Goal: Task Accomplishment & Management: Manage account settings

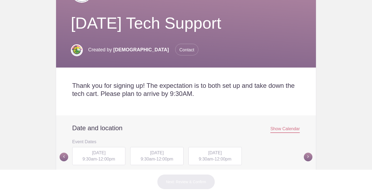
scroll to position [157, 0]
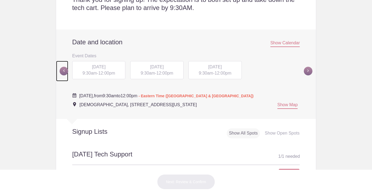
click at [67, 70] on span at bounding box center [64, 71] width 9 height 9
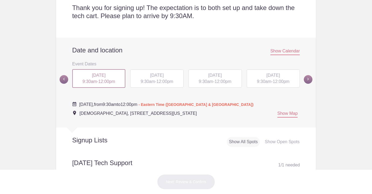
scroll to position [186, 0]
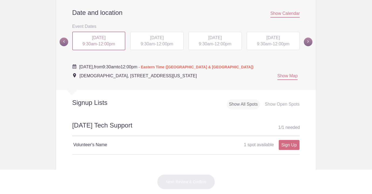
click at [166, 40] on div "[DATE] 9:30am - 12:00pm" at bounding box center [156, 41] width 53 height 18
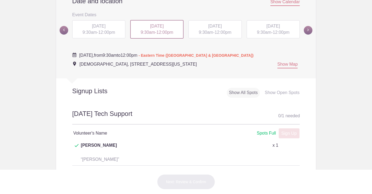
scroll to position [204, 0]
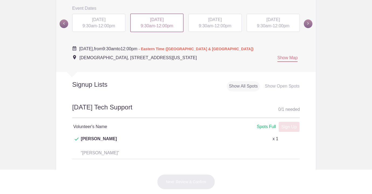
click at [201, 24] on span "9:30am" at bounding box center [206, 25] width 14 height 5
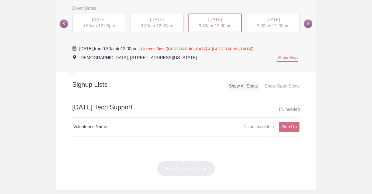
click at [267, 26] on span "9:30am" at bounding box center [264, 25] width 14 height 5
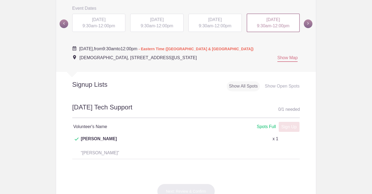
click at [117, 23] on div "SUN, Aug 24, 2025 9:30am - 12:00pm" at bounding box center [98, 23] width 53 height 18
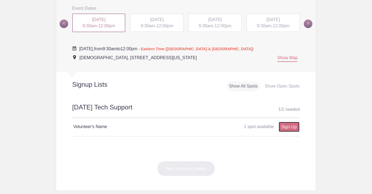
click at [292, 127] on link "Sign Up" at bounding box center [289, 127] width 21 height 10
type input "1"
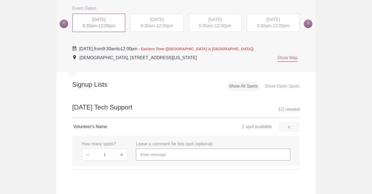
click at [221, 159] on input "text" at bounding box center [213, 154] width 154 height 12
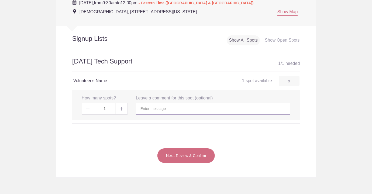
scroll to position [253, 0]
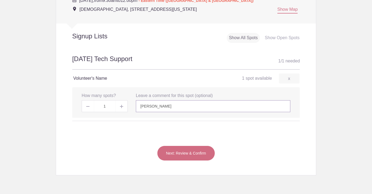
type input "Kevin Henze"
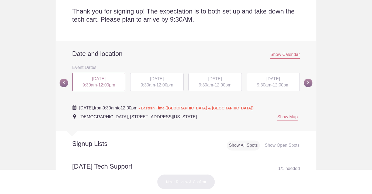
scroll to position [147, 0]
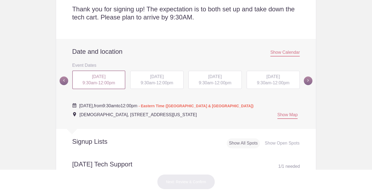
click at [156, 76] on span "[DATE]" at bounding box center [156, 76] width 13 height 5
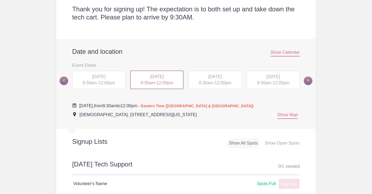
click at [208, 83] on span "9:30am" at bounding box center [206, 82] width 14 height 5
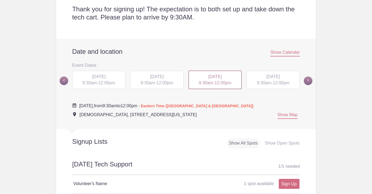
scroll to position [212, 0]
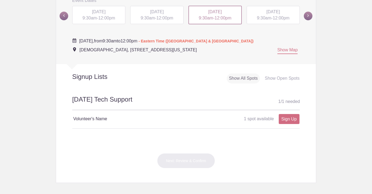
click at [156, 17] on div "[DATE] 9:30am - 12:00pm" at bounding box center [156, 15] width 53 height 18
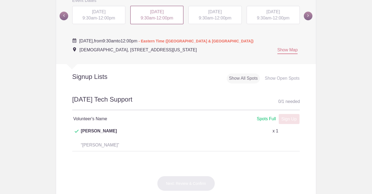
click at [270, 19] on span "9:30am" at bounding box center [264, 18] width 14 height 5
click at [309, 17] on span at bounding box center [308, 16] width 9 height 9
click at [107, 16] on span "12:00pm" at bounding box center [106, 17] width 17 height 5
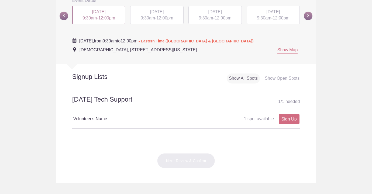
click at [162, 19] on span "12:00pm" at bounding box center [164, 18] width 17 height 5
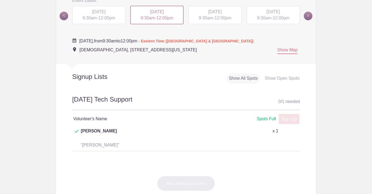
click at [112, 15] on div "SUN, Sep 21, 2025 9:30am - 12:00pm" at bounding box center [98, 15] width 53 height 18
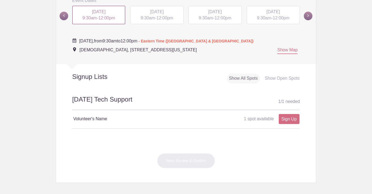
click at [155, 19] on div "SUN, Sep 28, 2025 9:30am - 12:00pm" at bounding box center [156, 15] width 53 height 18
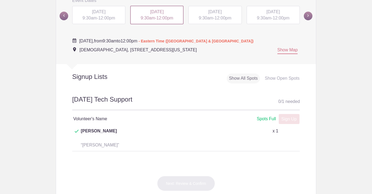
click at [206, 18] on span "9:30am" at bounding box center [206, 18] width 14 height 5
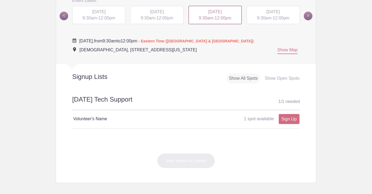
click at [274, 16] on span "12:00pm" at bounding box center [281, 18] width 17 height 5
